Goal: Entertainment & Leisure: Consume media (video, audio)

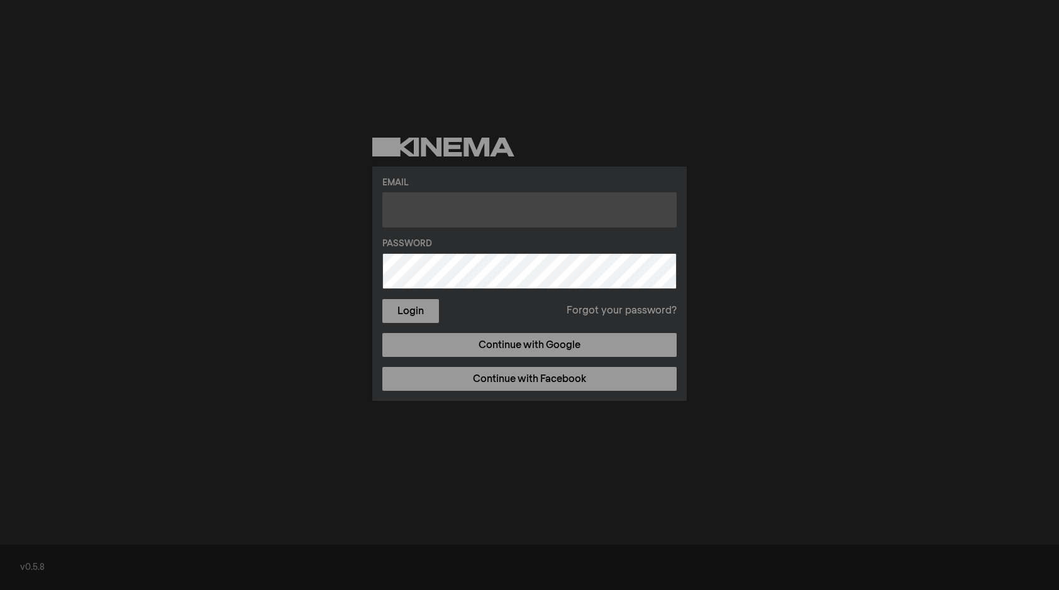
click at [418, 207] on input "text" at bounding box center [529, 209] width 294 height 35
paste input "[EMAIL_ADDRESS][DOMAIN_NAME]"
type input "[EMAIL_ADDRESS][DOMAIN_NAME]"
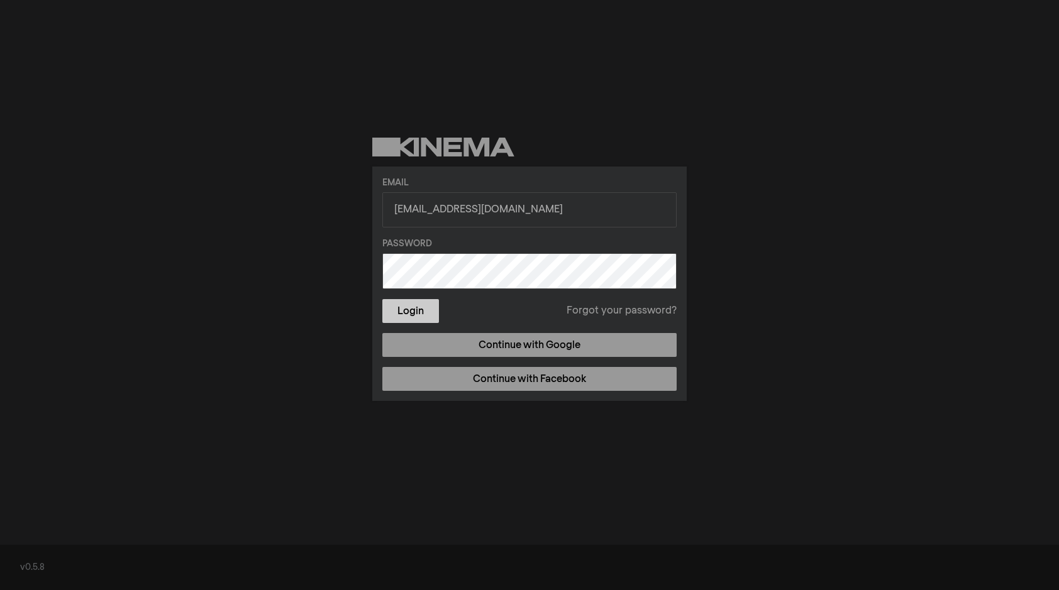
click at [417, 313] on button "Login" at bounding box center [410, 311] width 57 height 24
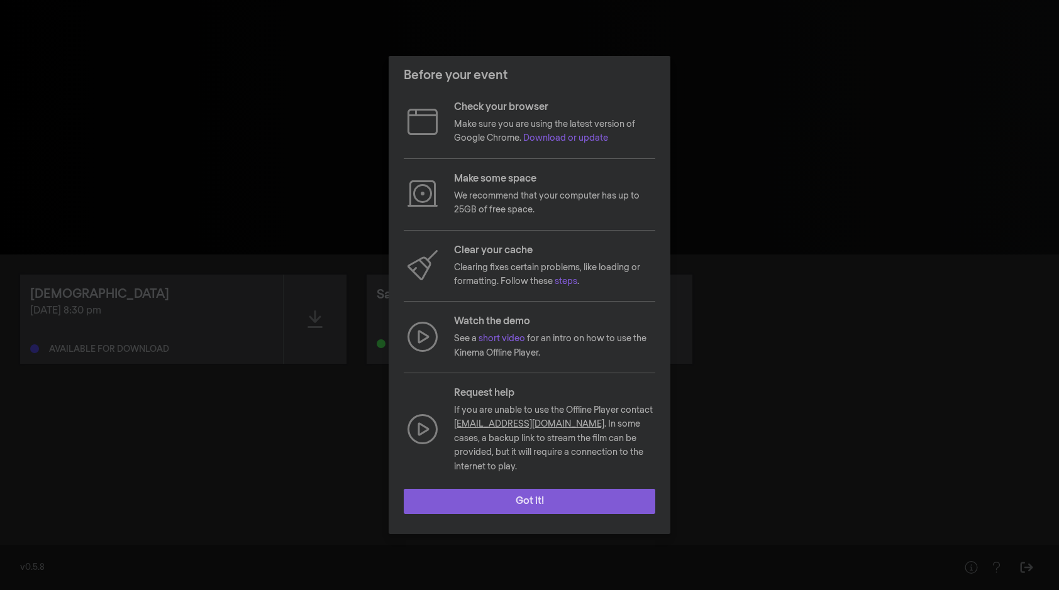
click at [511, 494] on button "Got it!" at bounding box center [530, 501] width 252 height 25
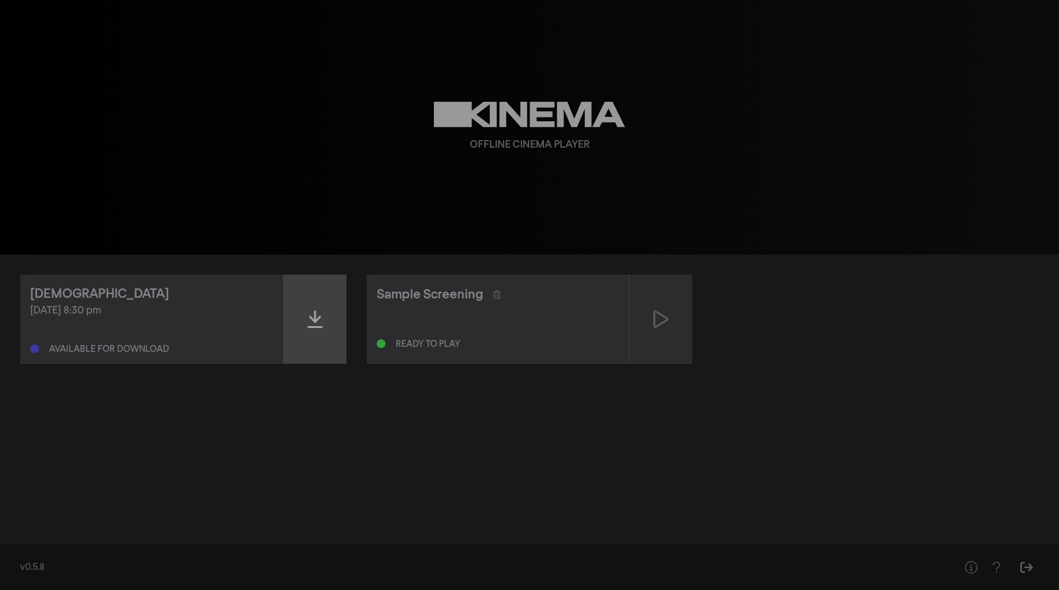
click at [314, 321] on icon at bounding box center [314, 320] width 15 height 18
click at [310, 322] on icon at bounding box center [314, 319] width 15 height 20
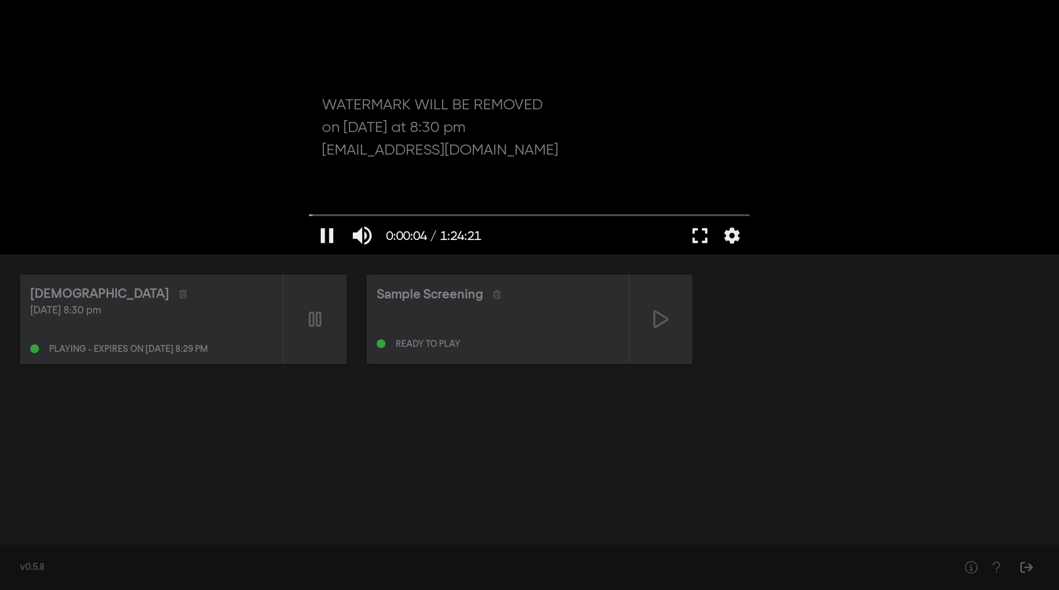
click at [699, 237] on button "fullscreen" at bounding box center [699, 236] width 35 height 38
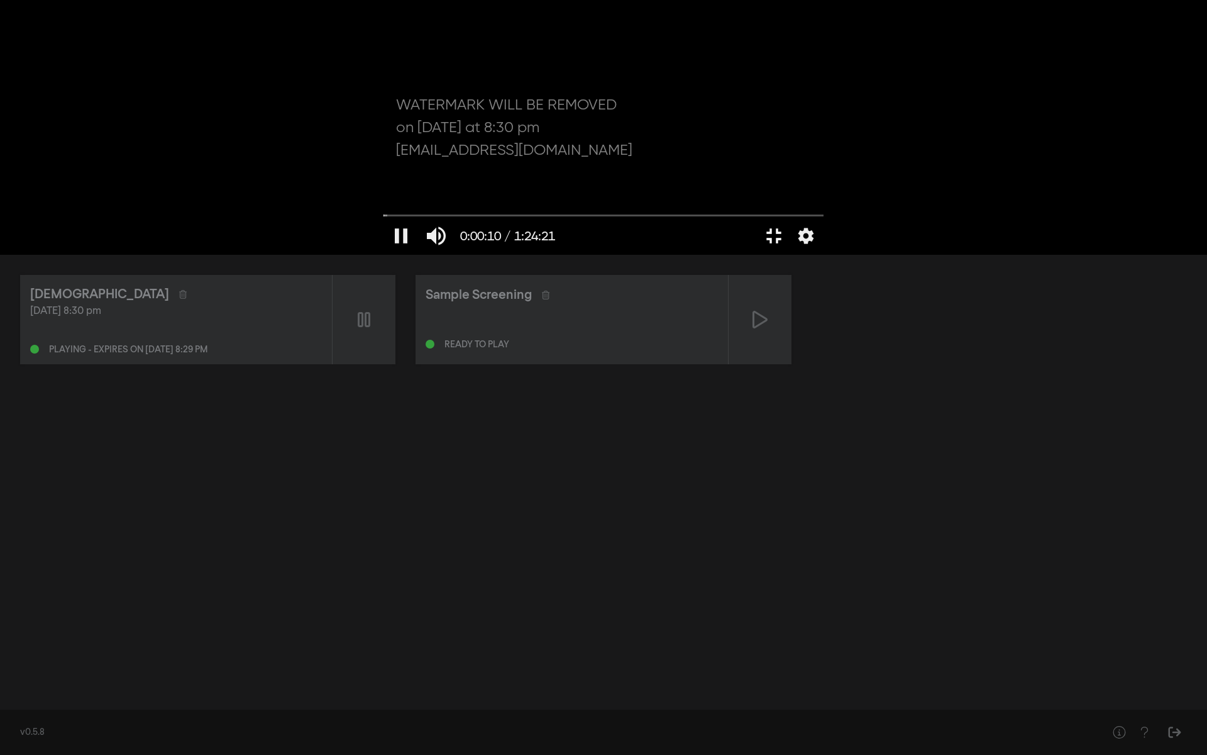
type input "10.230688"
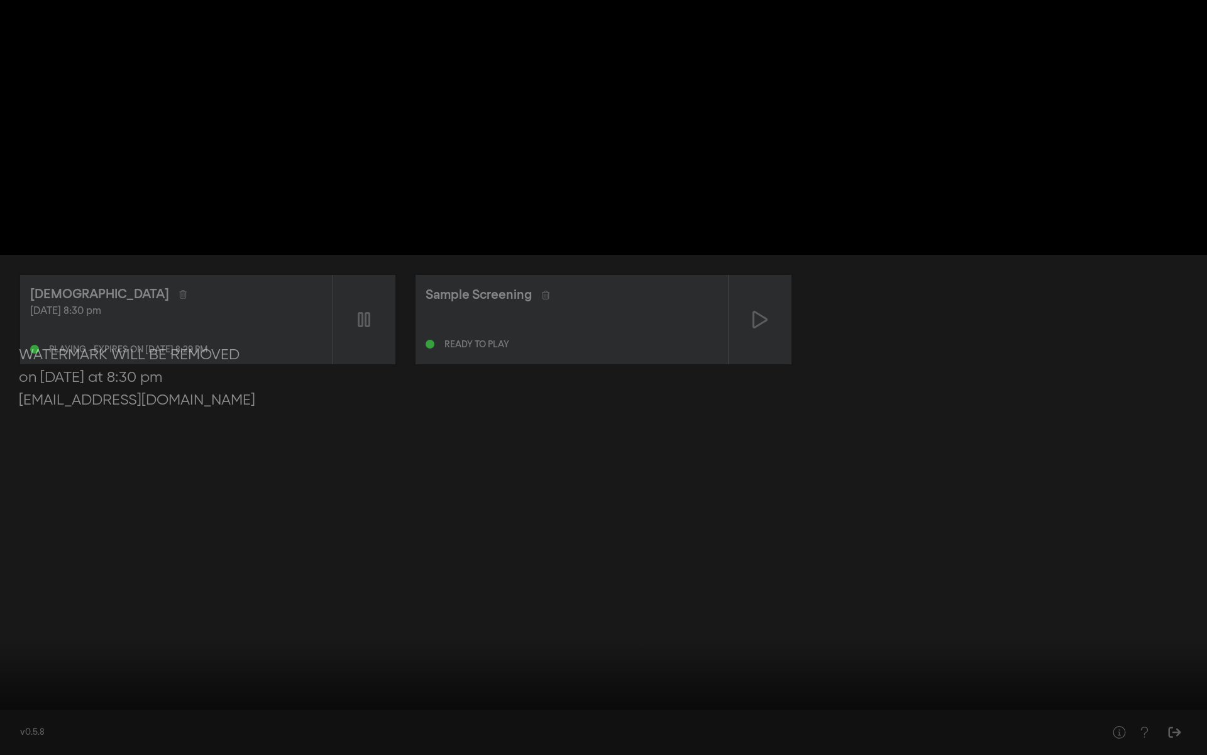
click at [1058, 590] on button "settings" at bounding box center [1183, 736] width 29 height 38
click at [1058, 590] on span "English" at bounding box center [1177, 689] width 47 height 19
click at [1058, 590] on button "settings" at bounding box center [1183, 736] width 29 height 38
click at [1058, 590] on span "Disattivo" at bounding box center [1172, 639] width 57 height 19
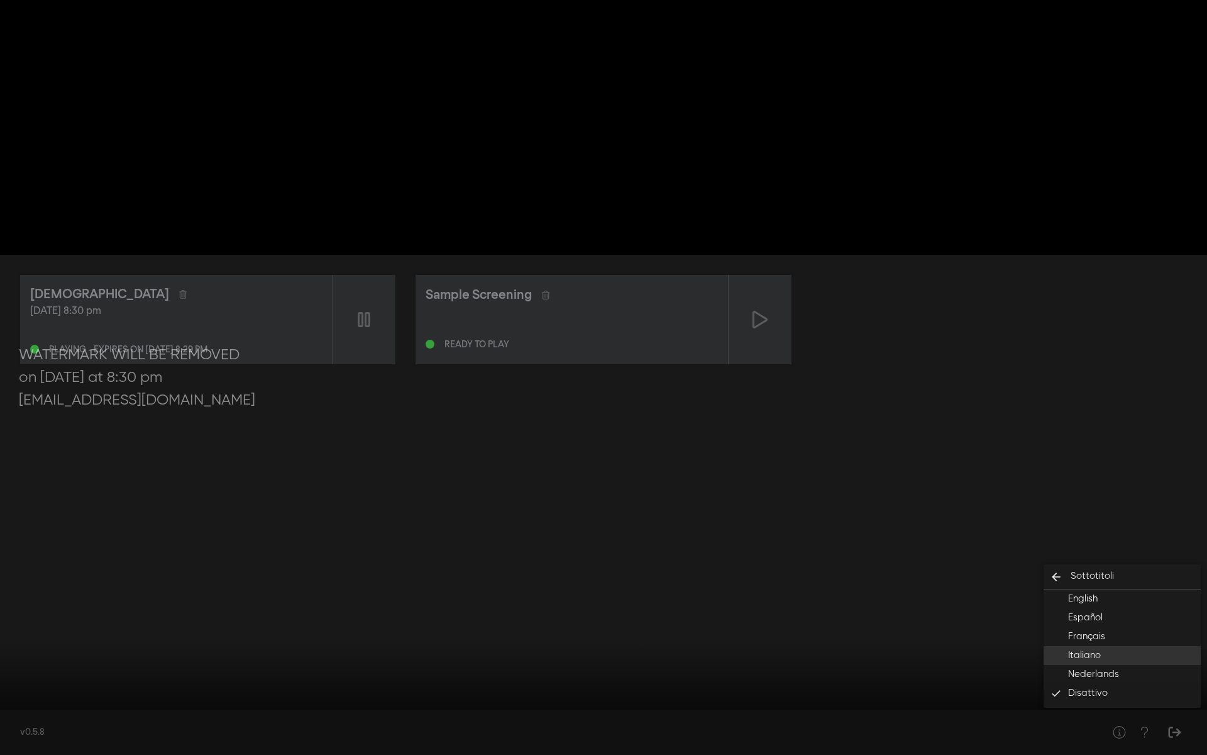
click at [1058, 590] on button "Italiano" at bounding box center [1122, 655] width 157 height 19
click at [1058, 429] on div at bounding box center [603, 377] width 1207 height 755
click at [1058, 590] on input "Cerca" at bounding box center [603, 715] width 1195 height 8
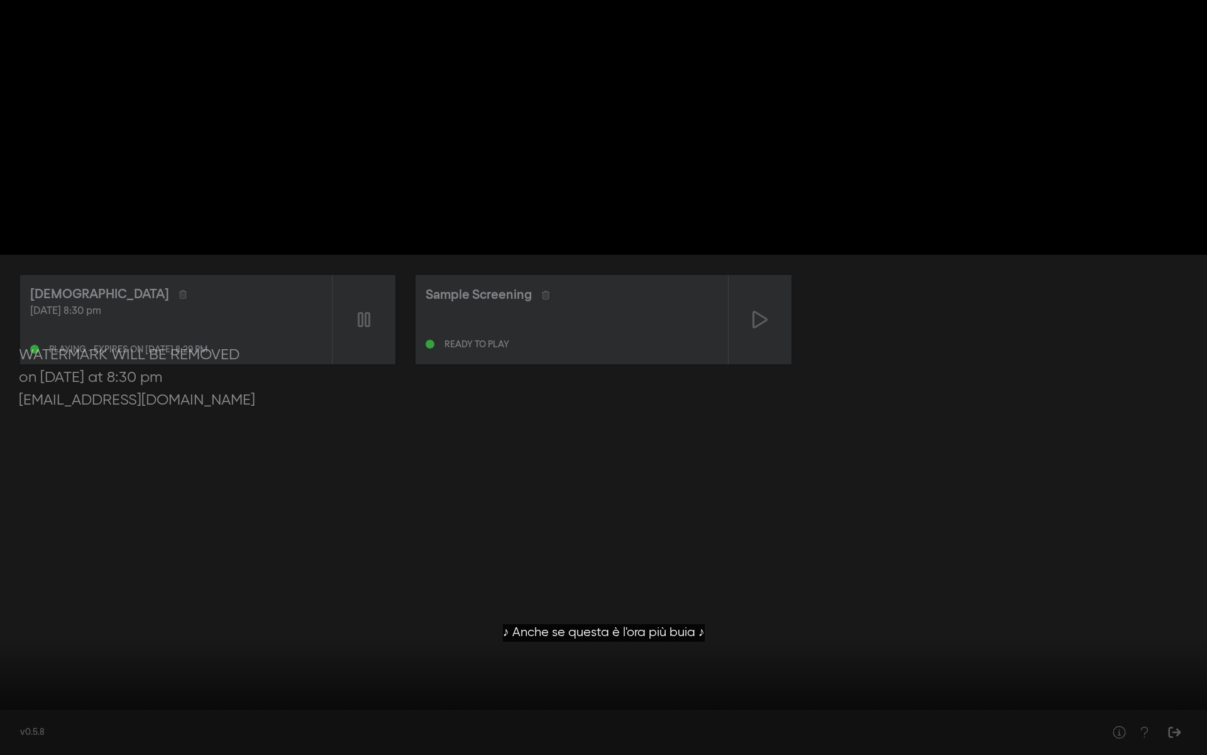
click at [872, 445] on div at bounding box center [603, 377] width 1207 height 755
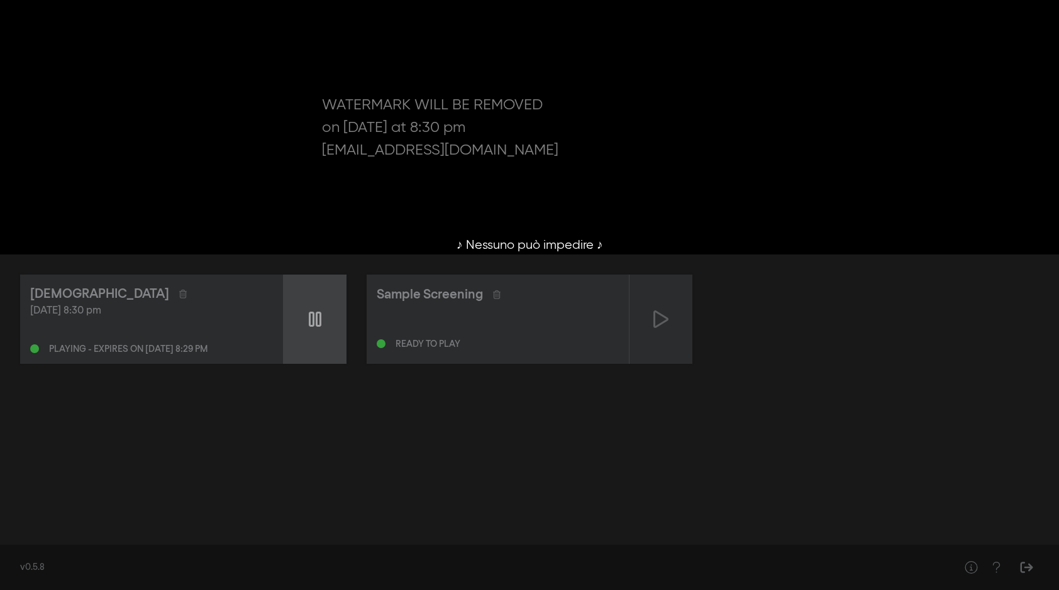
click at [318, 323] on icon at bounding box center [315, 319] width 13 height 20
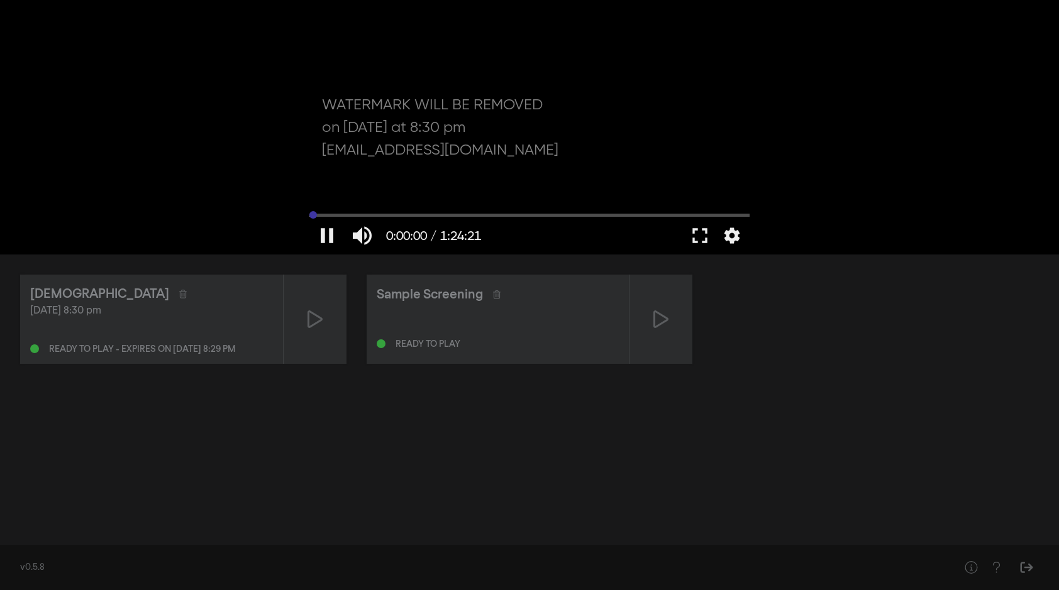
type input "0"
drag, startPoint x: 726, startPoint y: 218, endPoint x: 296, endPoint y: 204, distance: 430.3
click at [296, 204] on div "pause 0:00:00 / 1:24:21 volume_up fullscreen settings closed_caption Sottotitol…" at bounding box center [529, 127] width 1059 height 255
